Goal: Complete application form

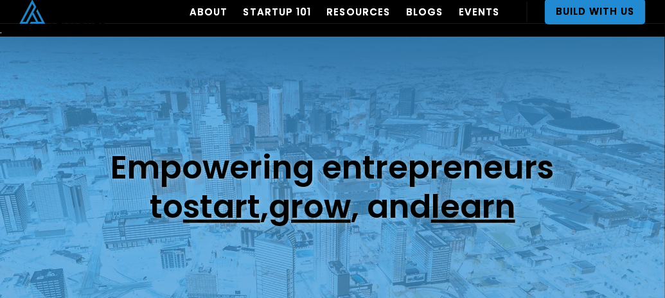
click at [578, 17] on link "Build With Us" at bounding box center [595, 12] width 101 height 26
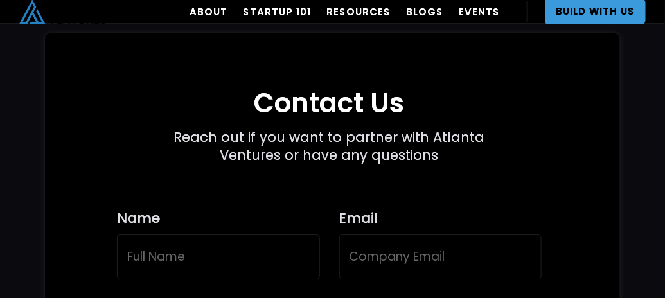
scroll to position [3508, 0]
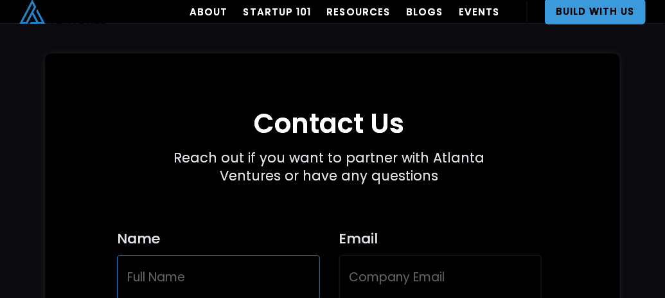
click at [191, 255] on input "Name" at bounding box center [218, 277] width 203 height 45
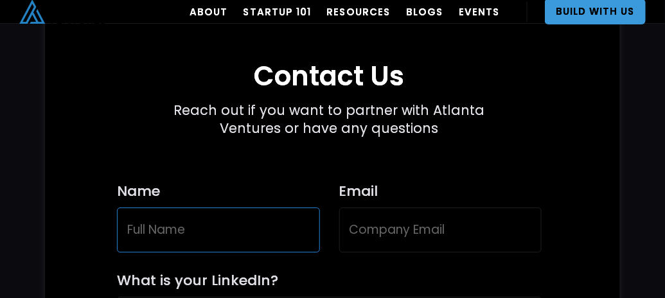
scroll to position [3573, 0]
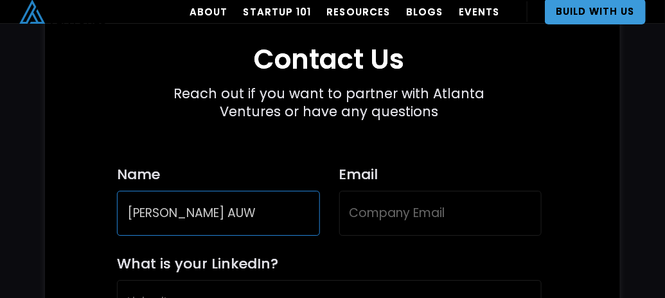
type input "FREDY WIJAYA AUW"
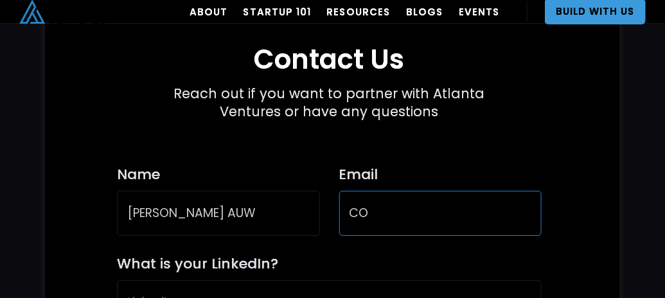
type input "C"
type input "corp@formapay.id"
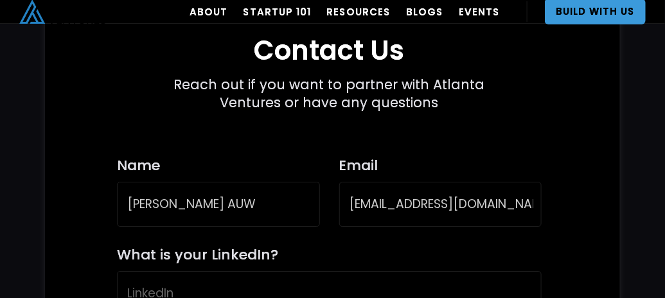
scroll to position [3798, 0]
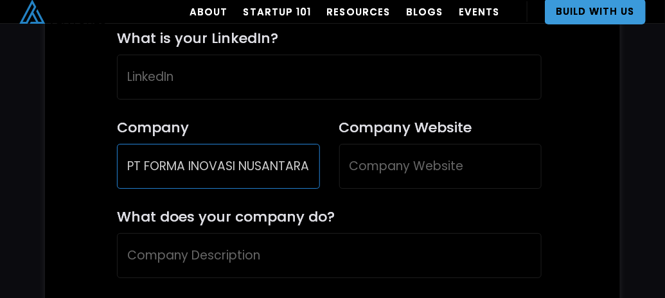
type input "PT FORMA INOVASI NUSANTARA"
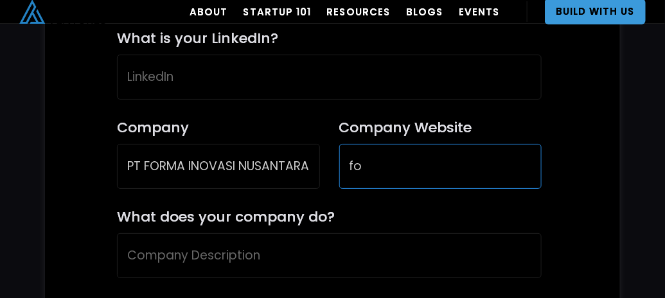
type input "f"
type input "https://www.formapay.id"
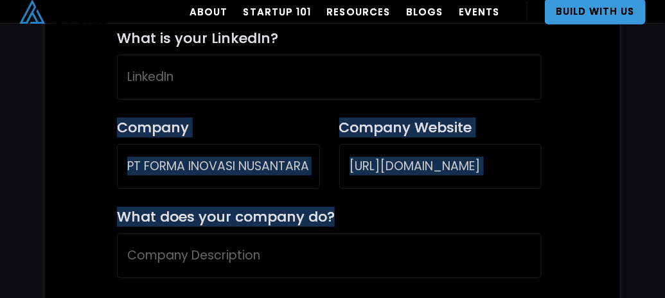
drag, startPoint x: 114, startPoint y: 108, endPoint x: 336, endPoint y: 202, distance: 240.8
click at [336, 202] on div "Contact Us Reach out if you want to partner with Atlanta Ventures or have any q…" at bounding box center [329, 195] width 531 height 865
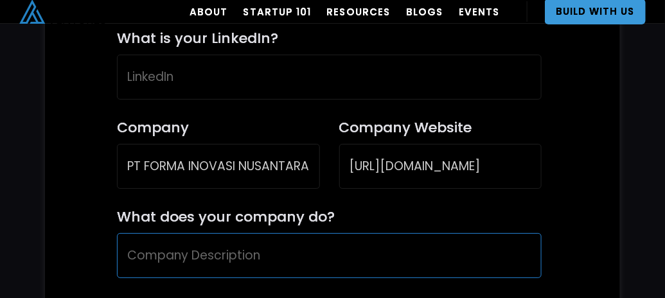
click at [317, 233] on input "What does your company do?" at bounding box center [329, 255] width 424 height 45
click at [213, 233] on input "What does your company do?" at bounding box center [329, 255] width 424 height 45
paste input "palm biometric SDK for secure, contactless authentication and payments"
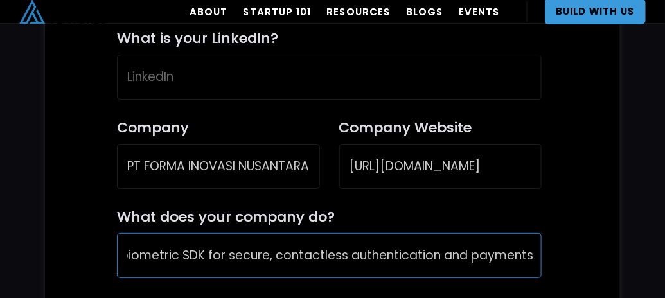
scroll to position [0, 0]
drag, startPoint x: 217, startPoint y: 238, endPoint x: 80, endPoint y: 240, distance: 137.0
click at [80, 240] on div "Contact Us Reach out if you want to partner with Atlanta Ventures or have any q…" at bounding box center [329, 195] width 531 height 865
click at [215, 240] on input "We're building palm biometric SDK for secure, contactless authentication and pa…" at bounding box center [329, 255] width 424 height 45
click at [218, 238] on input "We're building palm biometric SDK for secure, contactless authentication and pa…" at bounding box center [329, 255] width 424 height 45
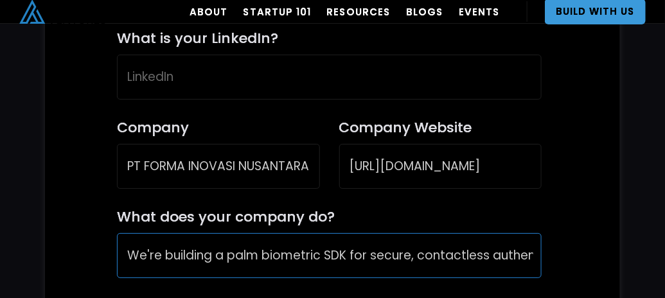
type input "We're building a palm biometric SDK for secure, contactless authentication and …"
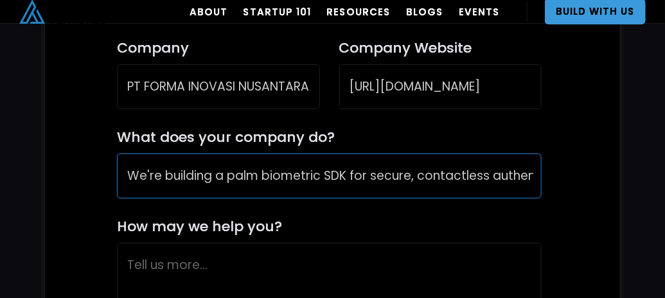
scroll to position [3991, 0]
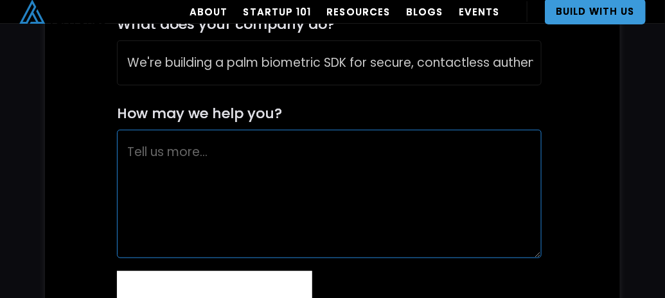
click at [296, 143] on textarea "How may we help you?" at bounding box center [329, 194] width 424 height 129
paste textarea "I'm Fredy, founder of FormaPay — Indonesia’s first palm biometric SDK for secur…"
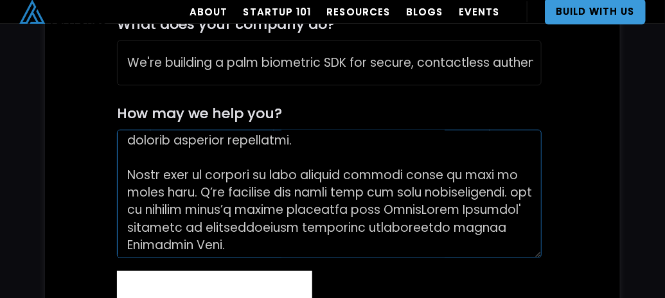
scroll to position [4055, 0]
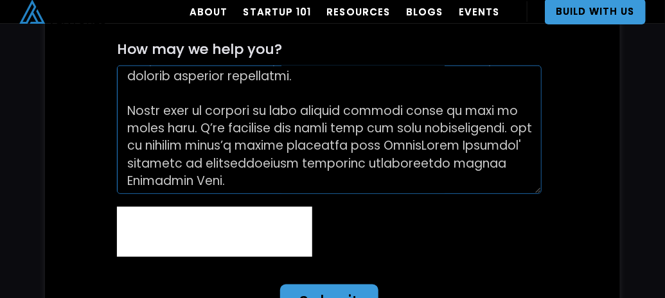
type textarea "I'm Fredy, founder of FormaPay — Indonesia’s first palm biometric SDK for secur…"
click at [321, 285] on input "Submit" at bounding box center [329, 302] width 98 height 35
type input "Please wait..."
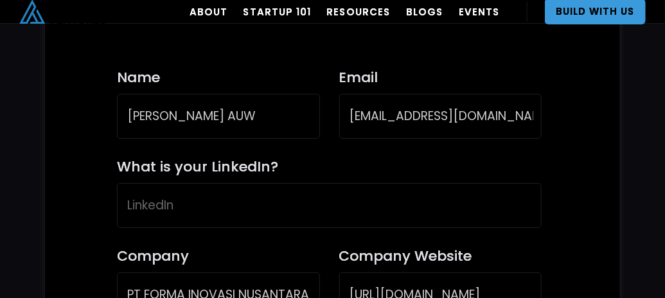
scroll to position [3888, 0]
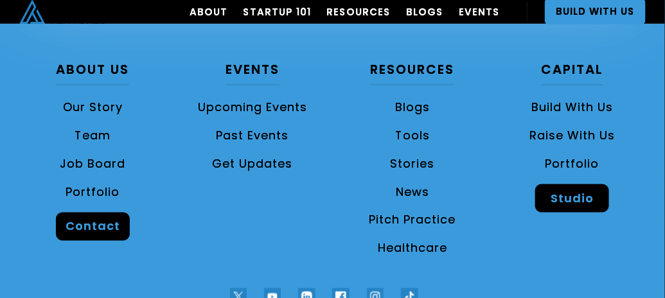
scroll to position [480, 0]
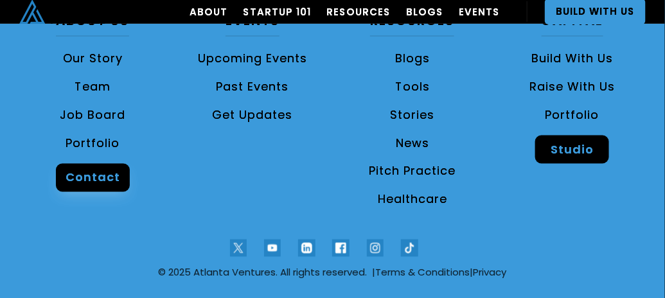
click at [106, 179] on link "Contact" at bounding box center [92, 178] width 73 height 28
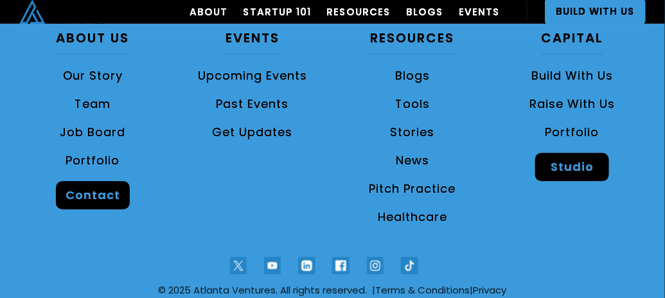
scroll to position [4864, 0]
